Goal: Task Accomplishment & Management: Manage account settings

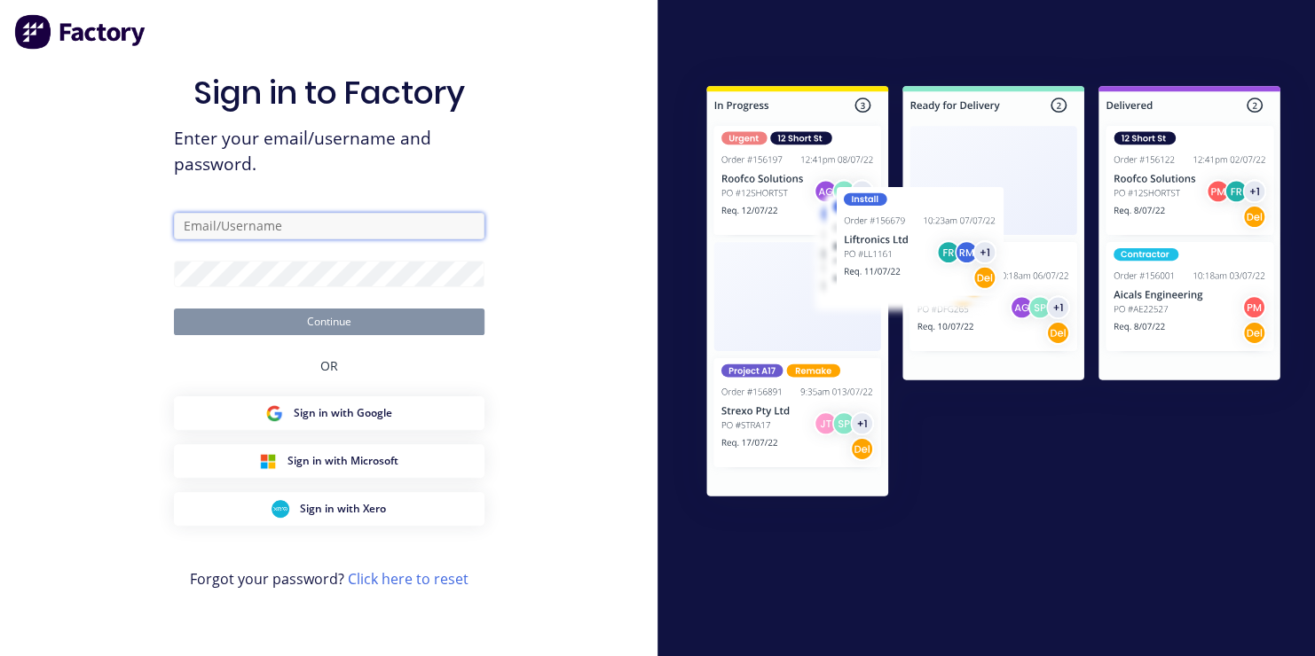
type input "[EMAIL_ADDRESS][DOMAIN_NAME]"
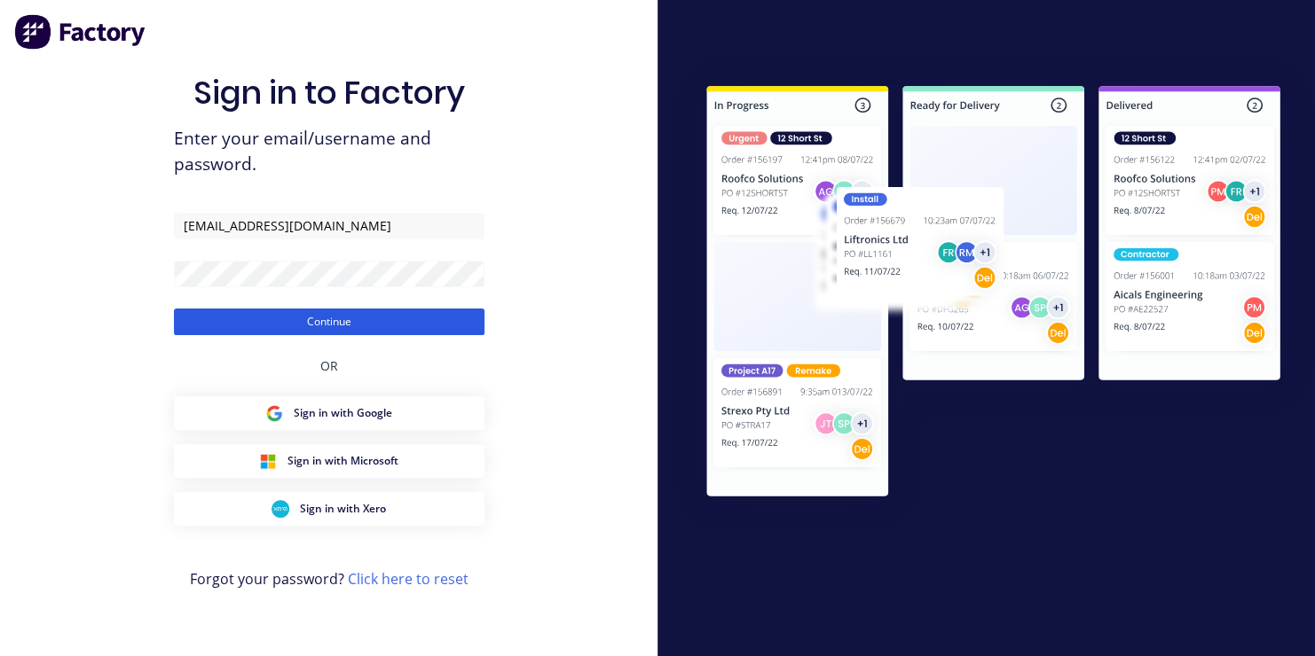
click at [334, 324] on button "Continue" at bounding box center [329, 322] width 310 height 27
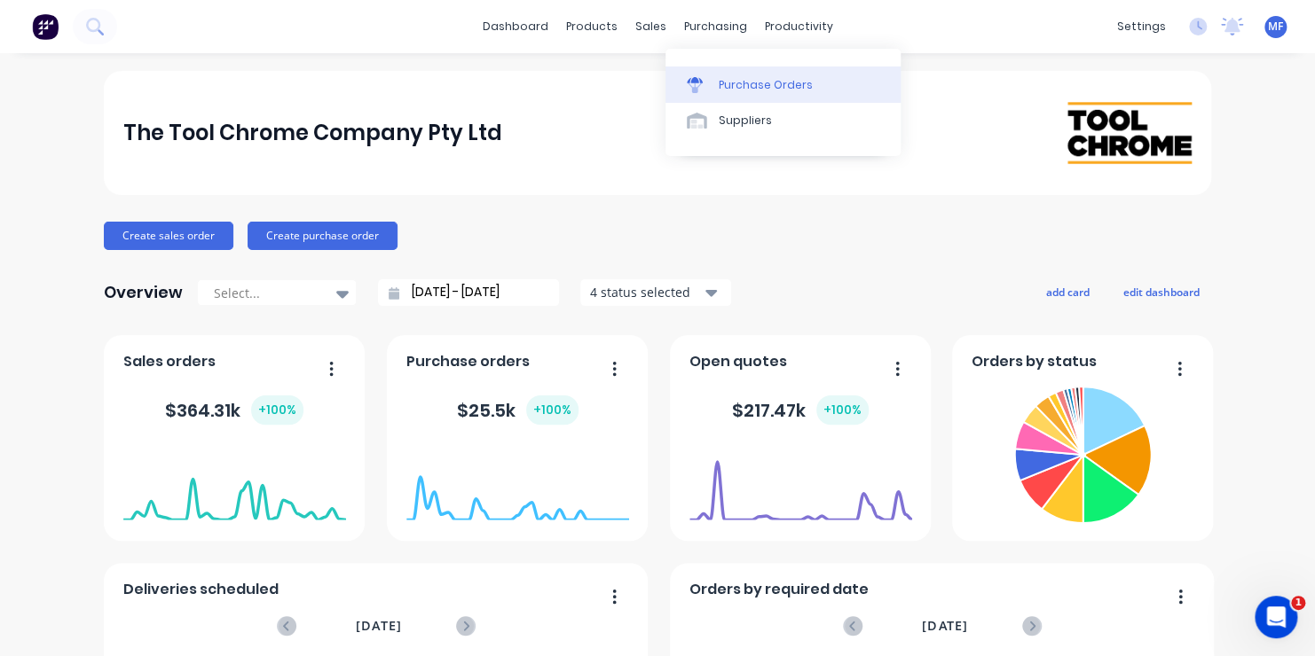
click at [730, 83] on div "Purchase Orders" at bounding box center [766, 85] width 94 height 16
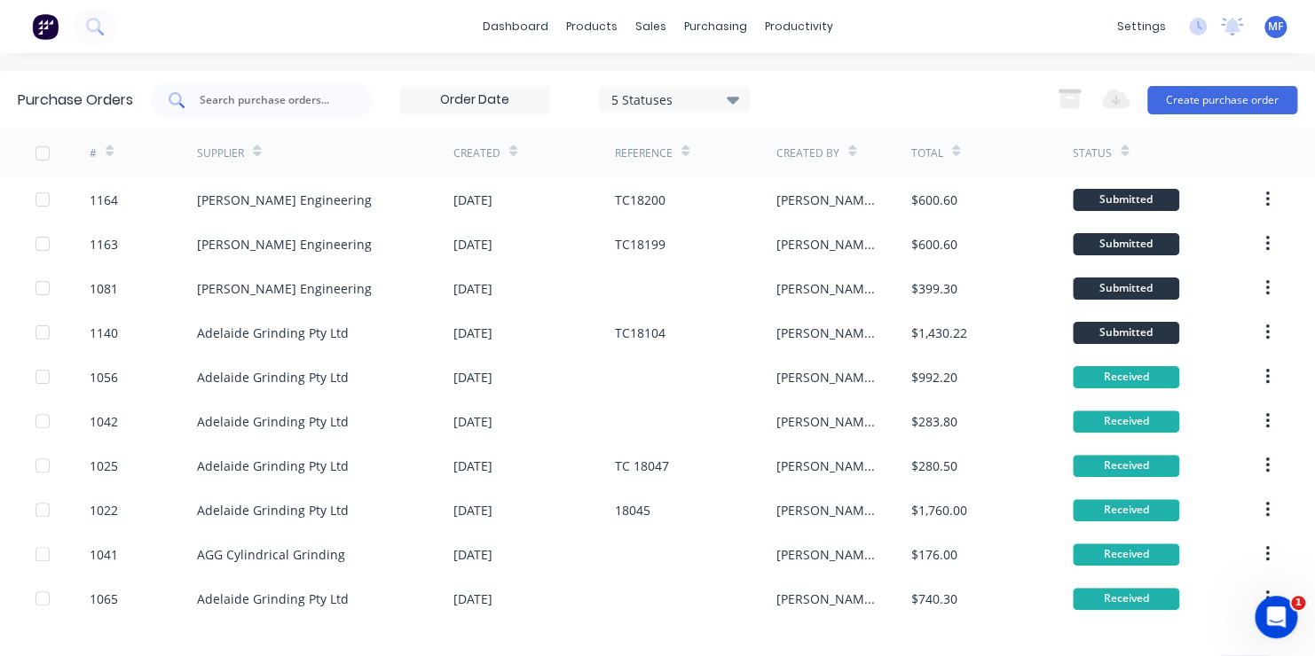
click at [241, 96] on input "text" at bounding box center [271, 100] width 147 height 18
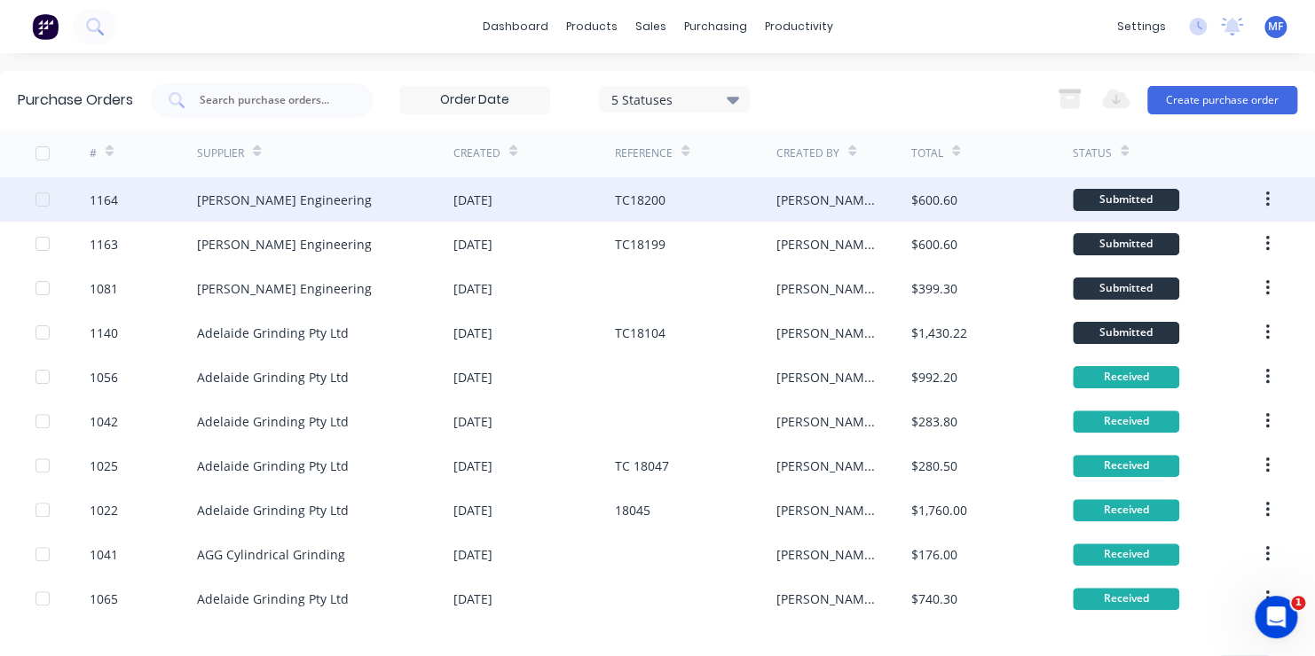
click at [1112, 197] on div "Submitted" at bounding box center [1125, 200] width 106 height 22
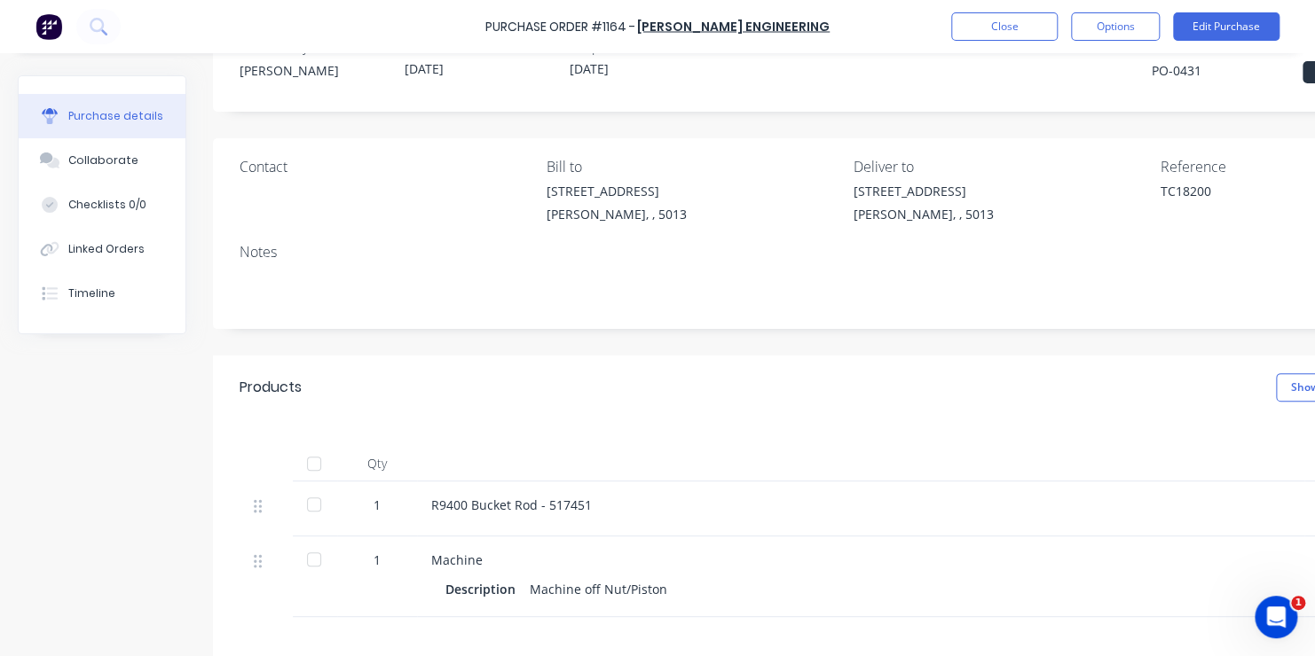
scroll to position [89, 0]
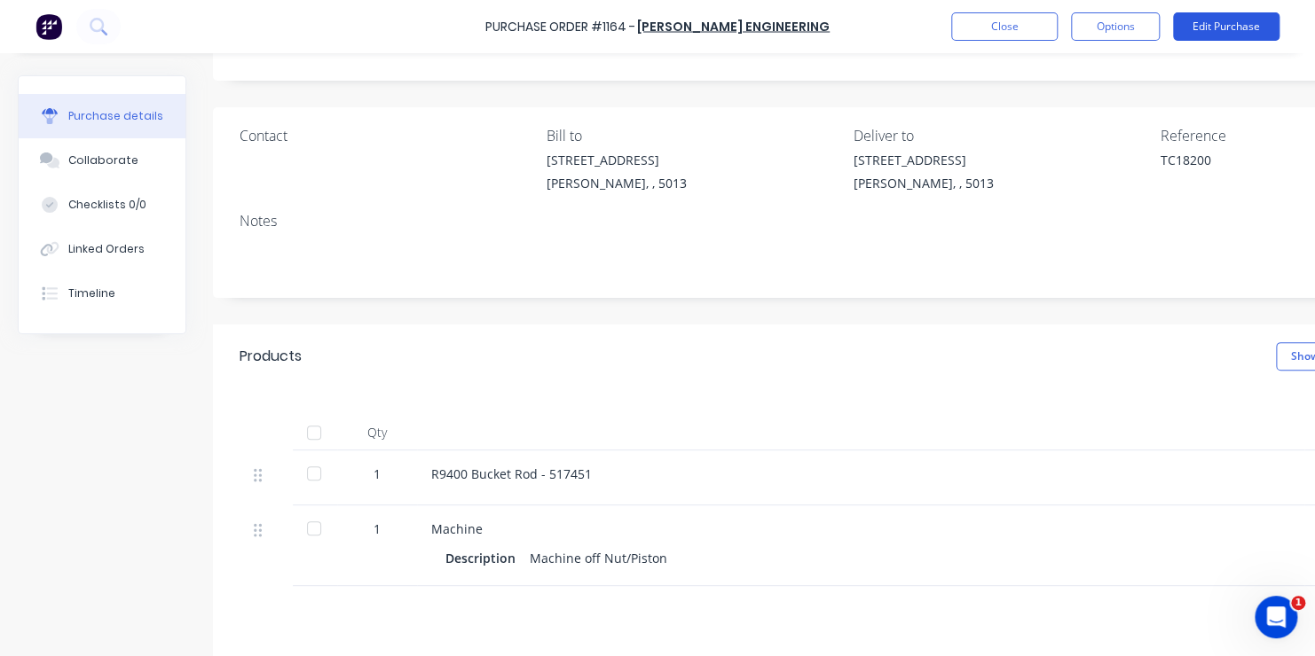
click at [1221, 25] on button "Edit Purchase" at bounding box center [1226, 26] width 106 height 28
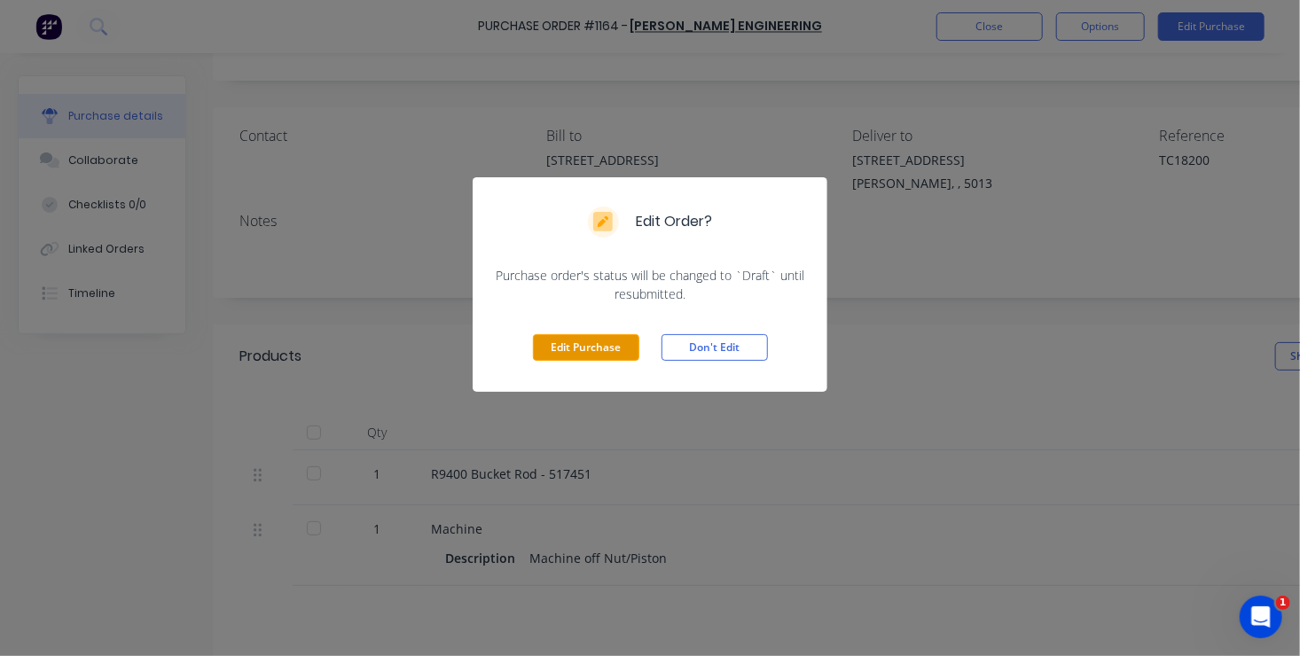
click at [577, 348] on button "Edit Purchase" at bounding box center [586, 347] width 106 height 27
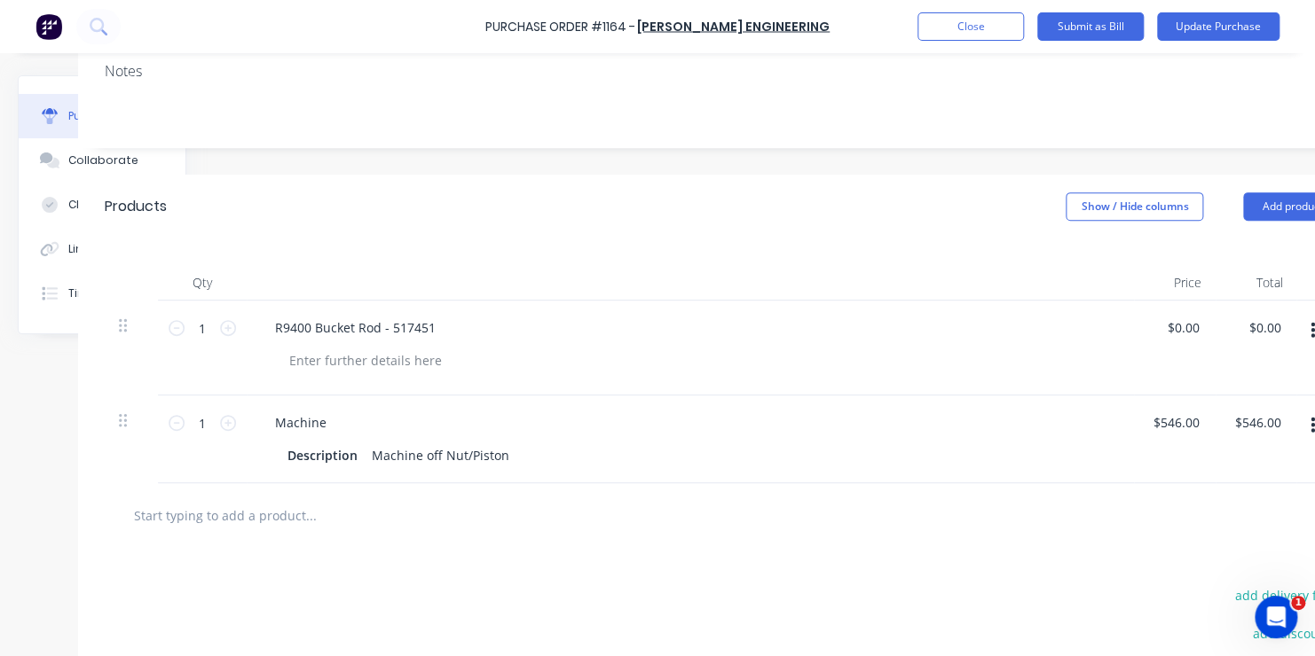
scroll to position [266, 142]
click at [1172, 419] on input "546.00" at bounding box center [1168, 423] width 55 height 26
click at [1165, 420] on input "546.00" at bounding box center [1165, 423] width 48 height 26
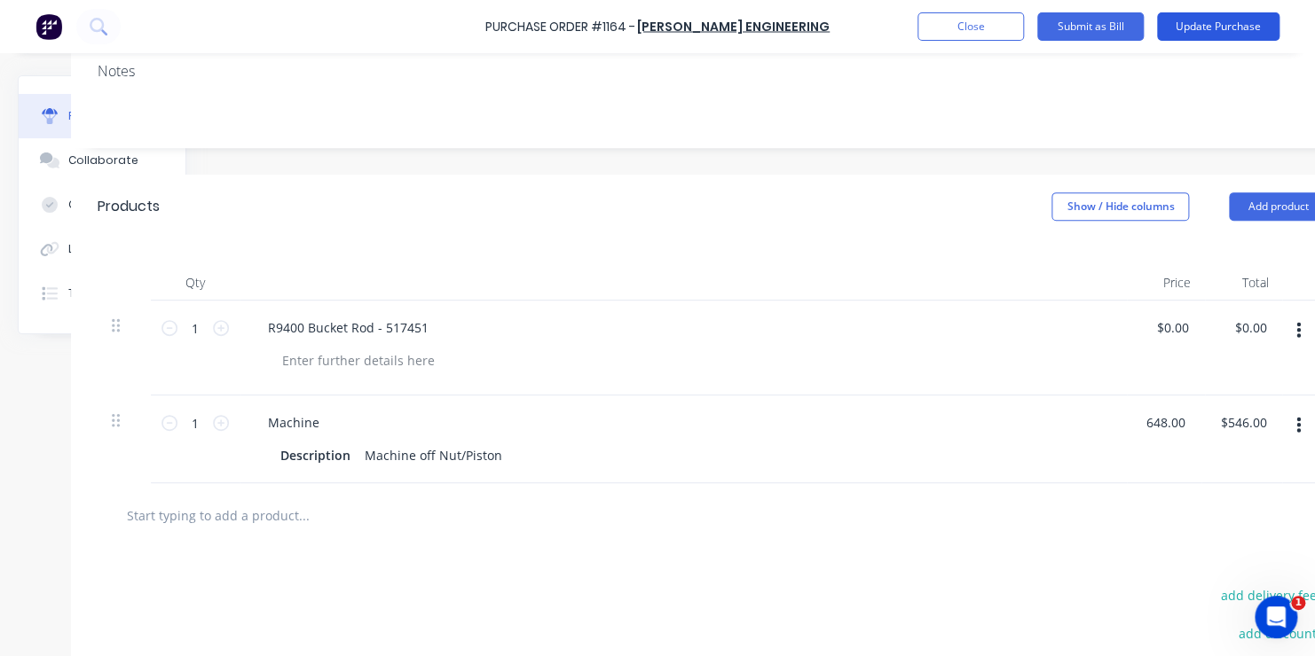
type input "$648.00"
click at [1213, 18] on button "Update Purchase" at bounding box center [1218, 26] width 122 height 28
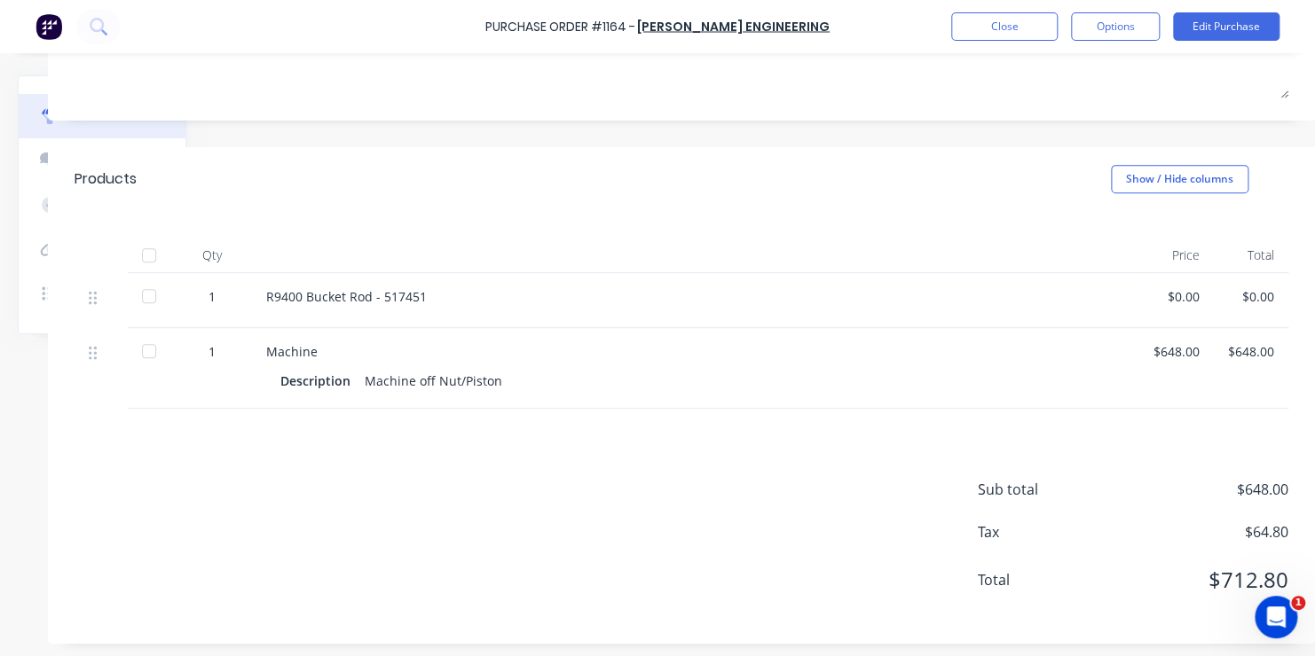
scroll to position [266, 177]
click at [988, 17] on button "Close" at bounding box center [1004, 26] width 106 height 28
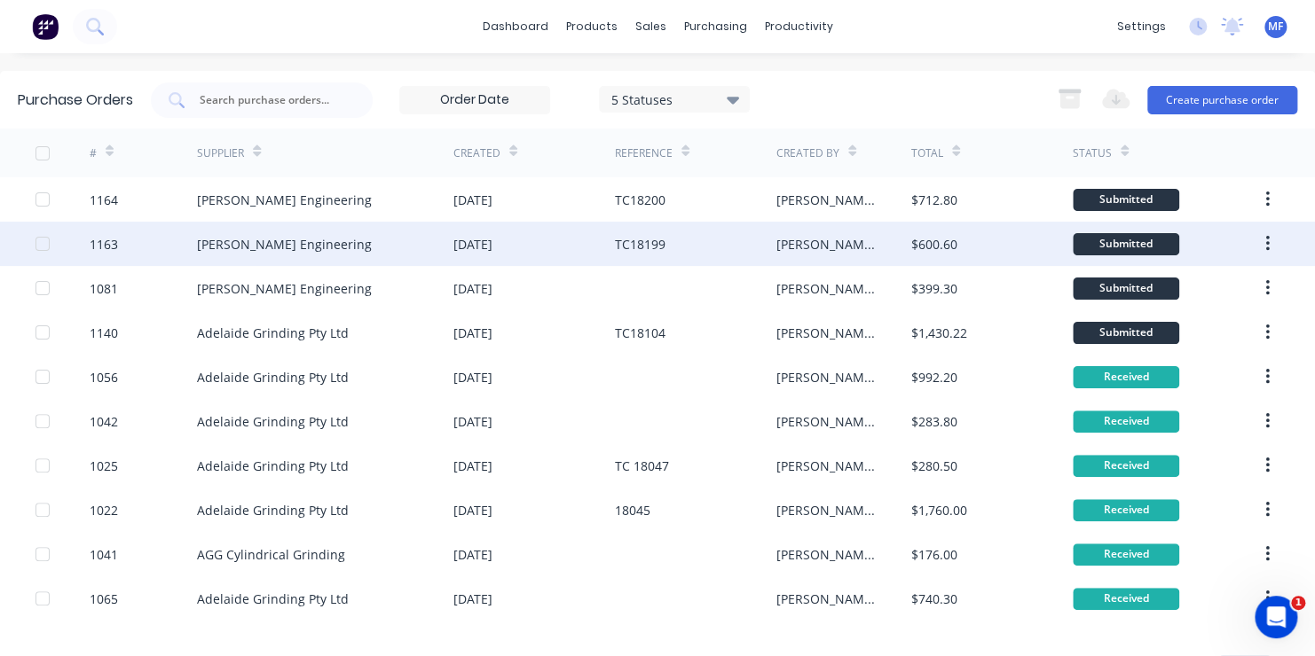
click at [161, 246] on div "1163" at bounding box center [143, 244] width 107 height 44
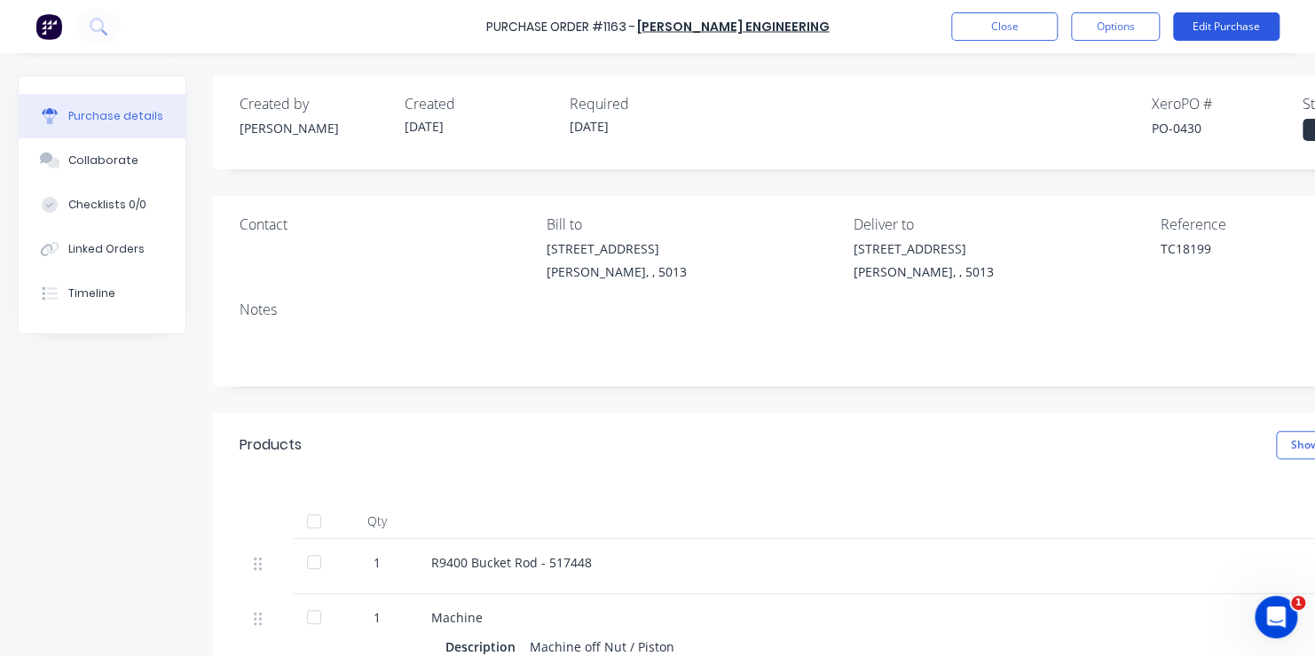
click at [1234, 23] on button "Edit Purchase" at bounding box center [1226, 26] width 106 height 28
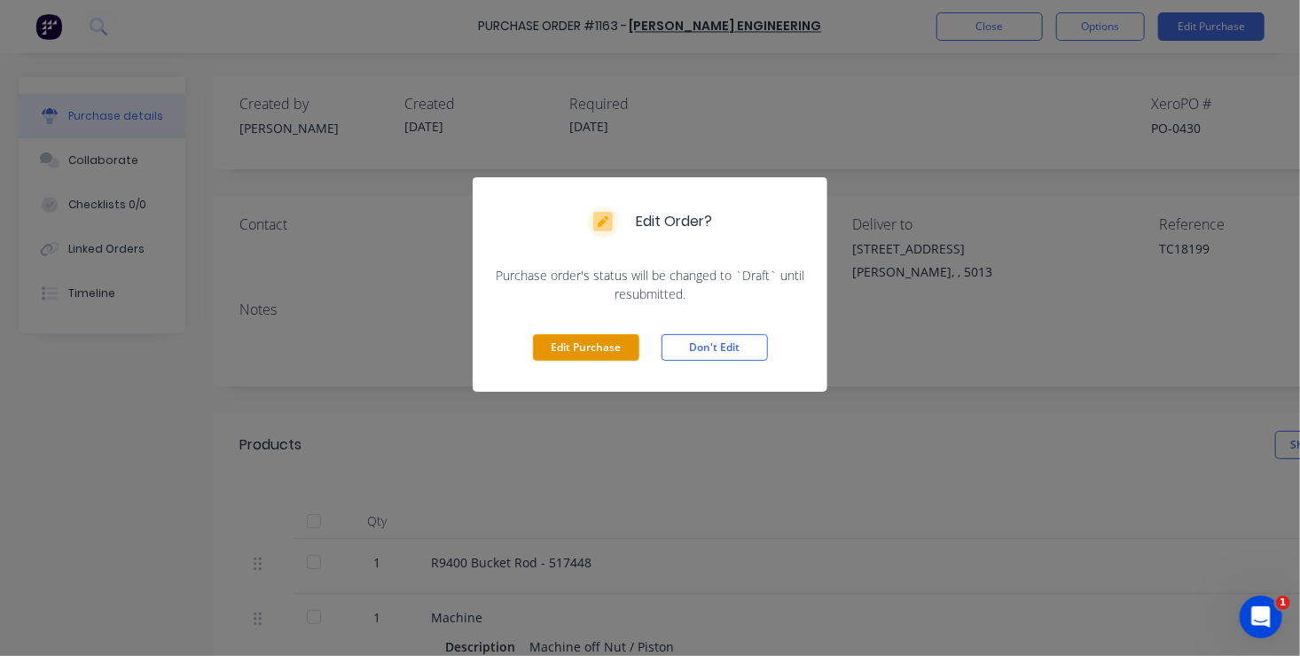
click at [589, 346] on button "Edit Purchase" at bounding box center [586, 347] width 106 height 27
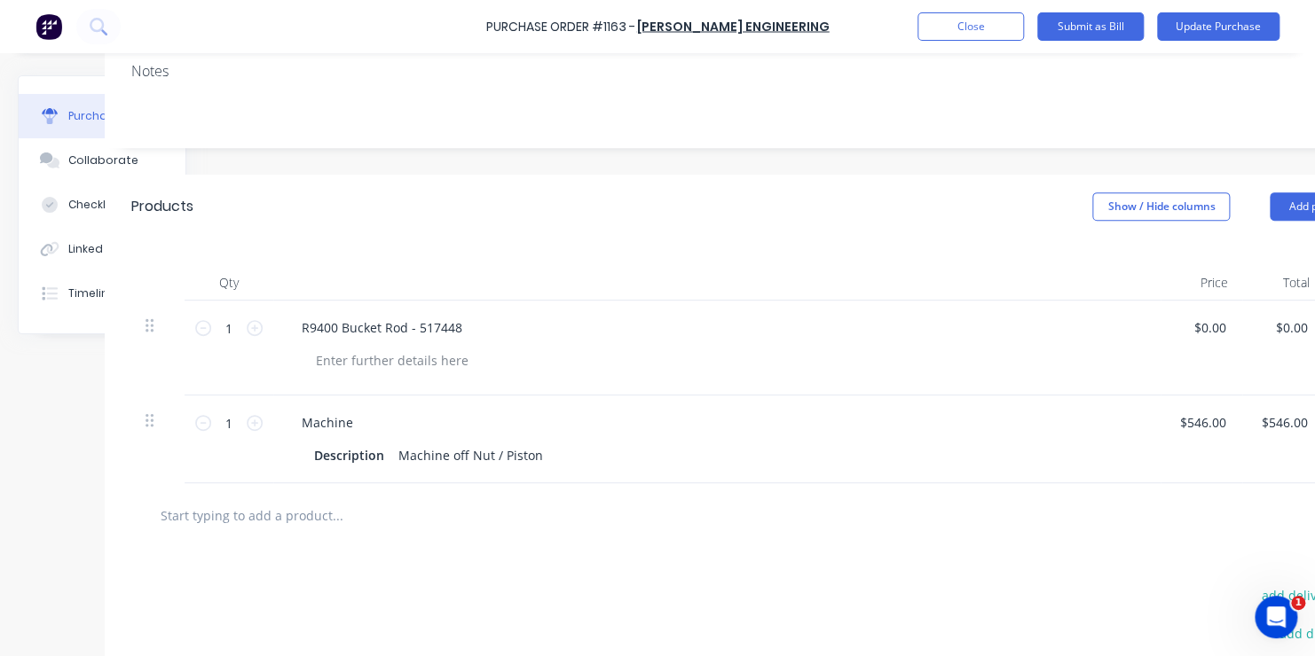
scroll to position [266, 142]
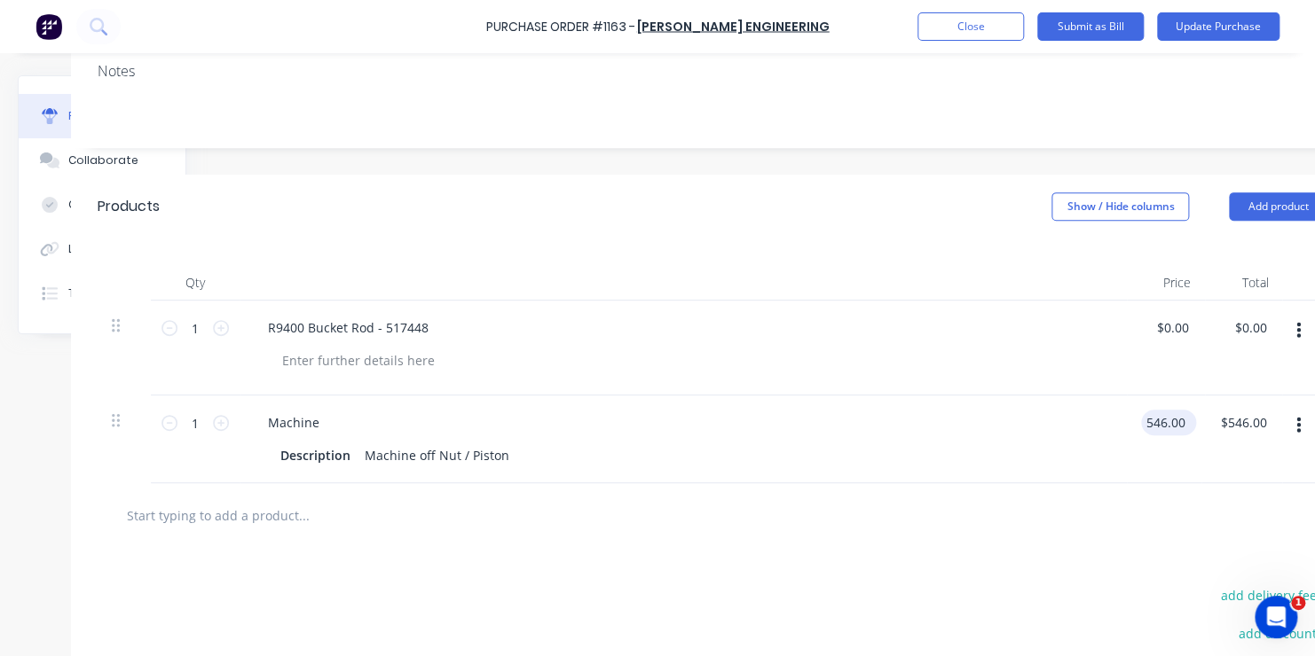
click at [1171, 422] on input "546.00" at bounding box center [1165, 423] width 48 height 26
click at [1165, 420] on input "546.00" at bounding box center [1165, 423] width 48 height 26
type input "$648.00"
click at [1219, 21] on button "Update Purchase" at bounding box center [1218, 26] width 122 height 28
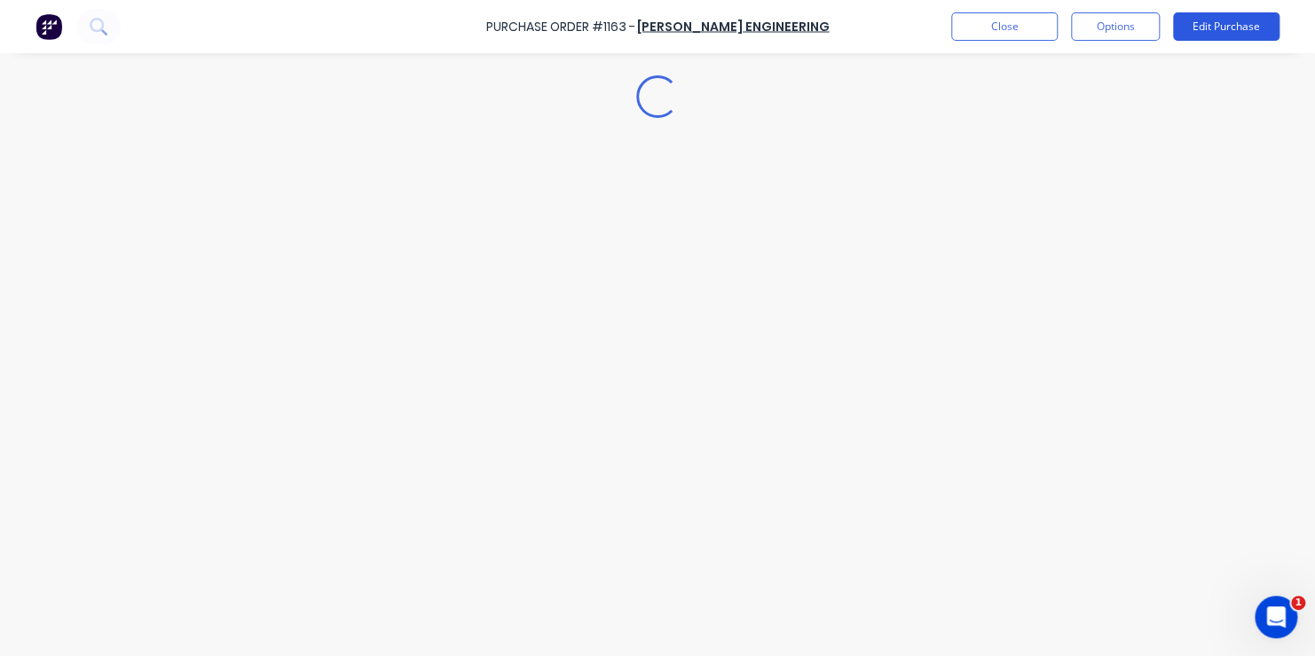
scroll to position [0, 0]
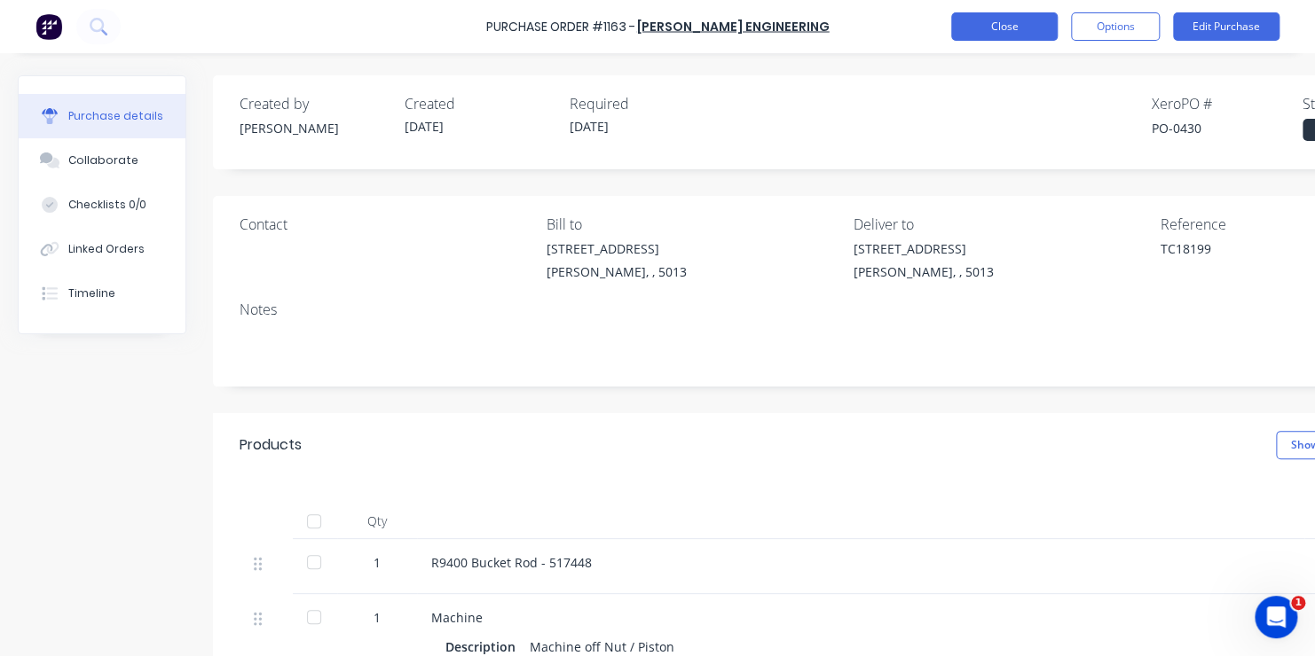
click at [1002, 27] on button "Close" at bounding box center [1004, 26] width 106 height 28
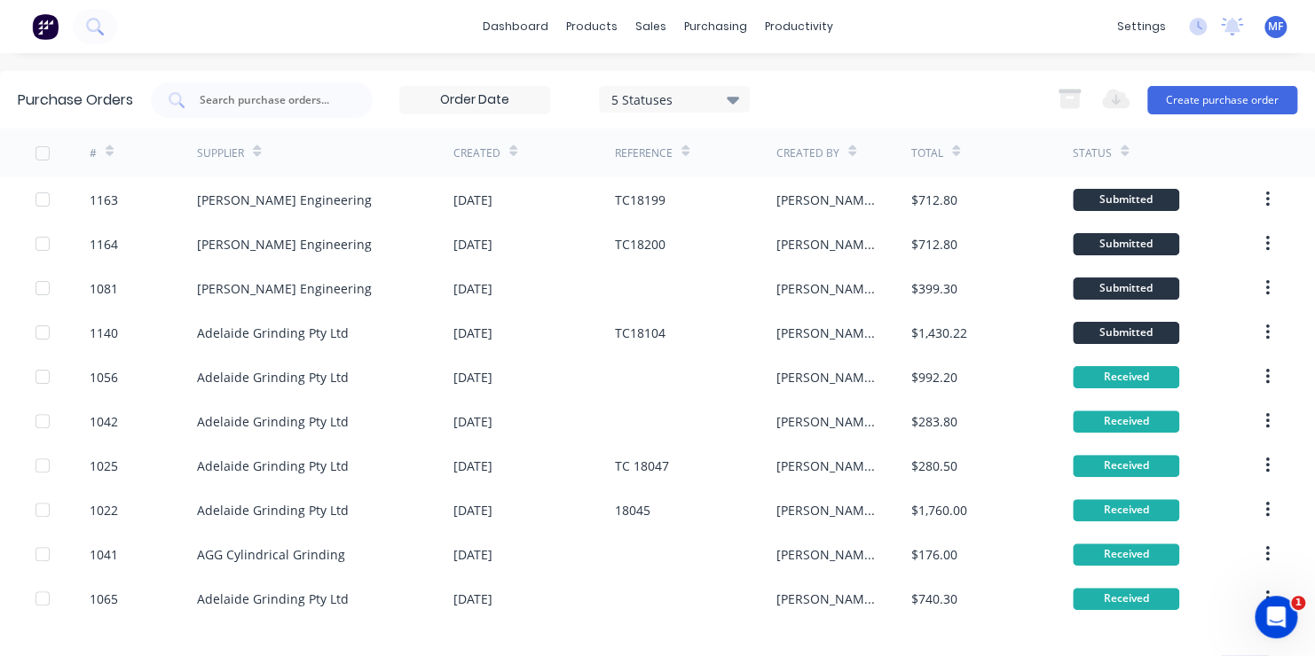
click at [1268, 26] on span "MF" at bounding box center [1275, 27] width 15 height 16
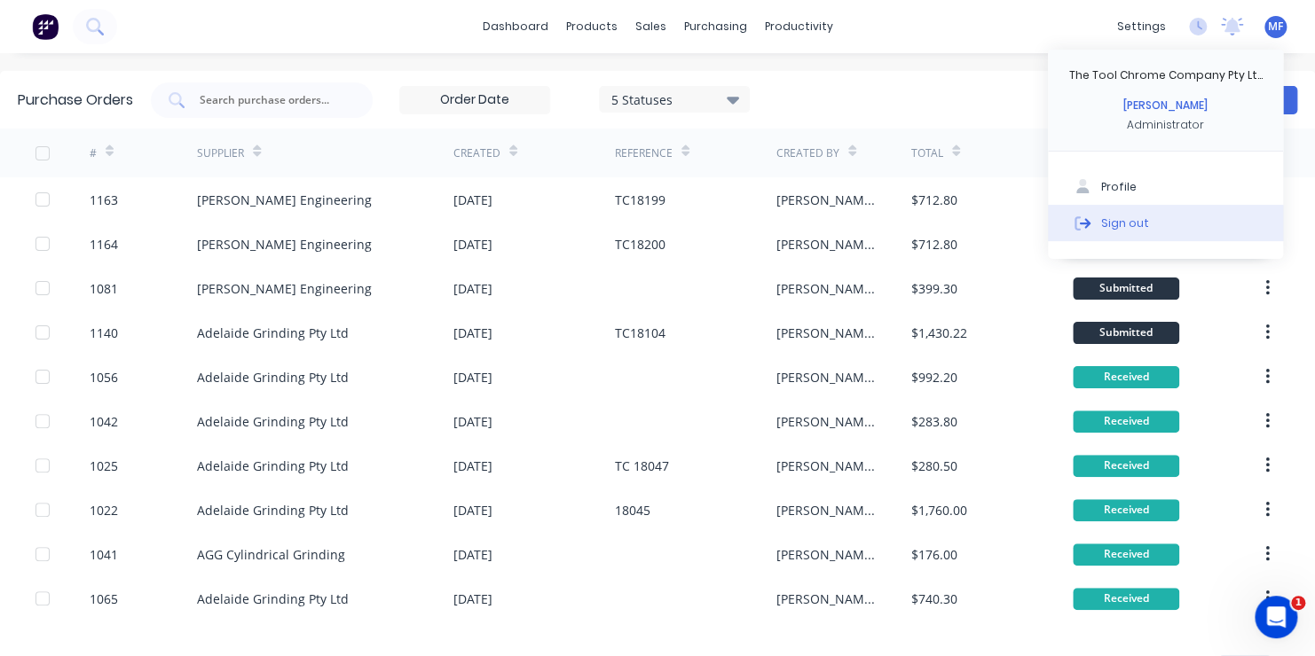
click at [1117, 220] on div "Sign out" at bounding box center [1125, 223] width 48 height 16
